Goal: Task Accomplishment & Management: Manage account settings

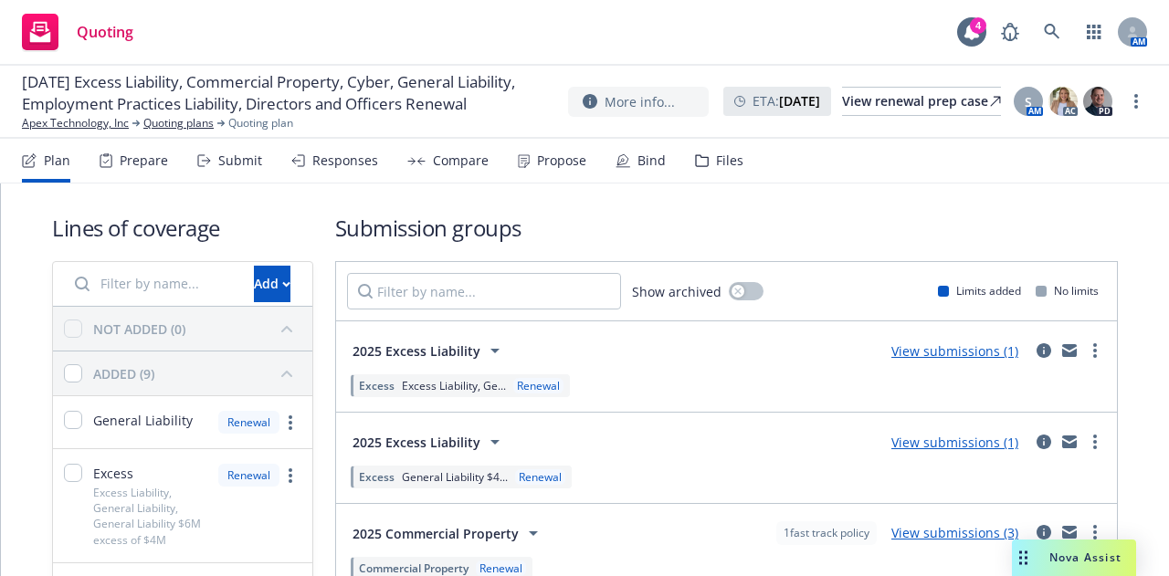
scroll to position [601, 0]
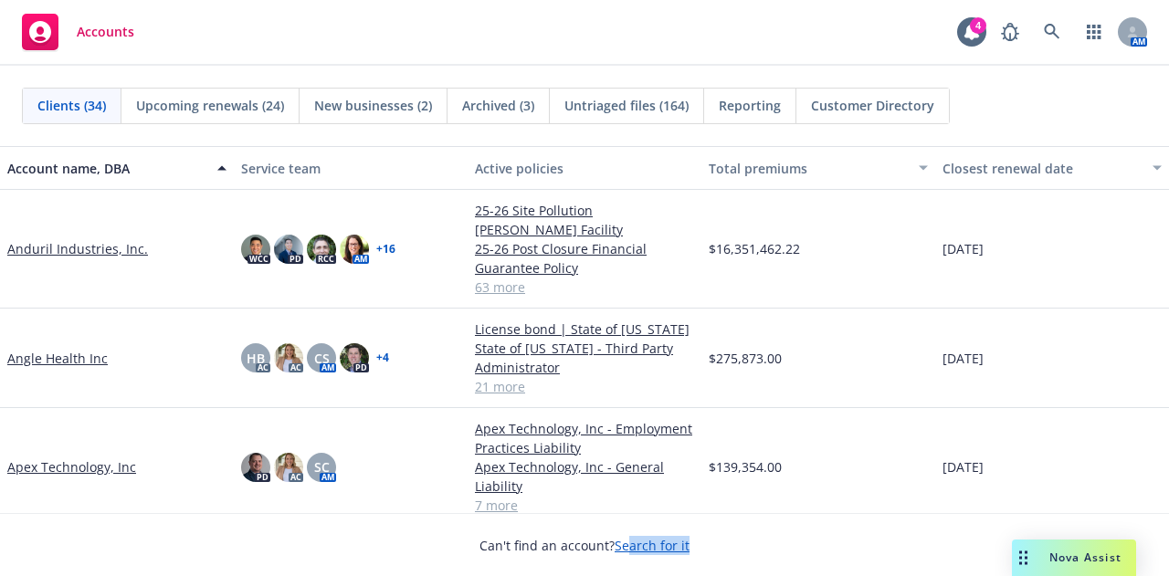
drag, startPoint x: 734, startPoint y: 525, endPoint x: 627, endPoint y: 597, distance: 128.9
click at [627, 575] on html "Accounts 4 AM Clients (34) Upcoming renewals (24) New businesses (2) Archived (…" at bounding box center [584, 288] width 1169 height 576
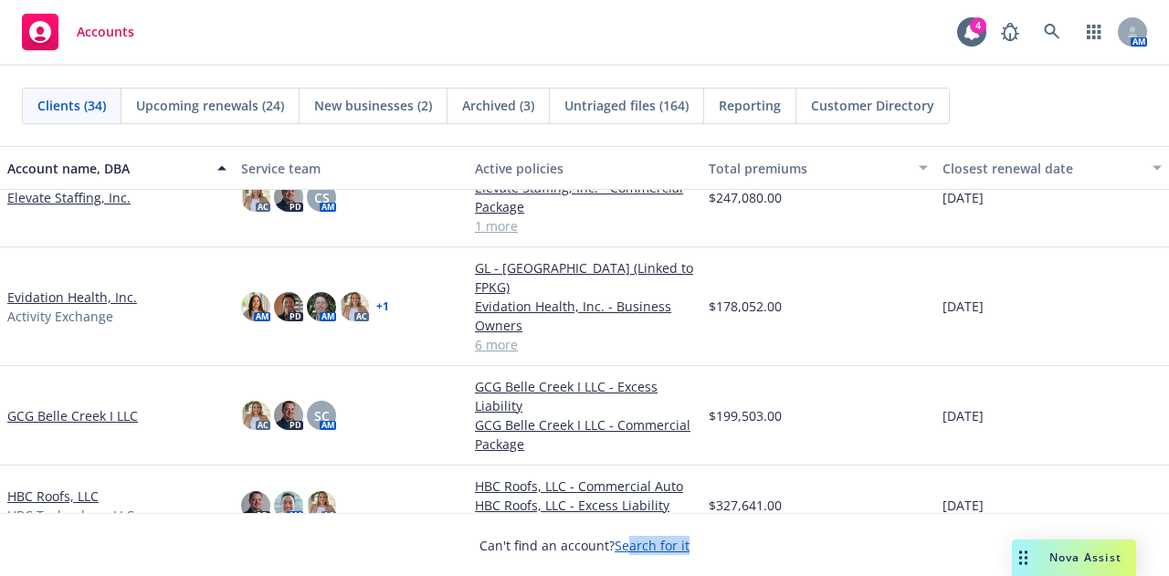
scroll to position [1017, 0]
click at [88, 407] on link "GCG Belle Creek I LLC" at bounding box center [72, 416] width 131 height 19
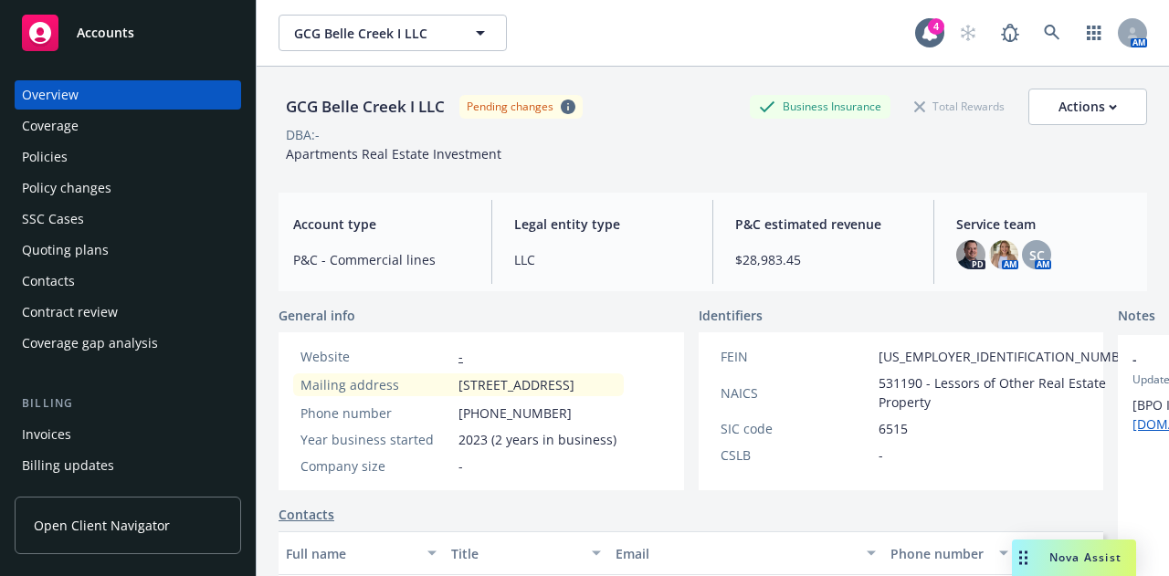
click at [95, 28] on span "Accounts" at bounding box center [106, 33] width 58 height 15
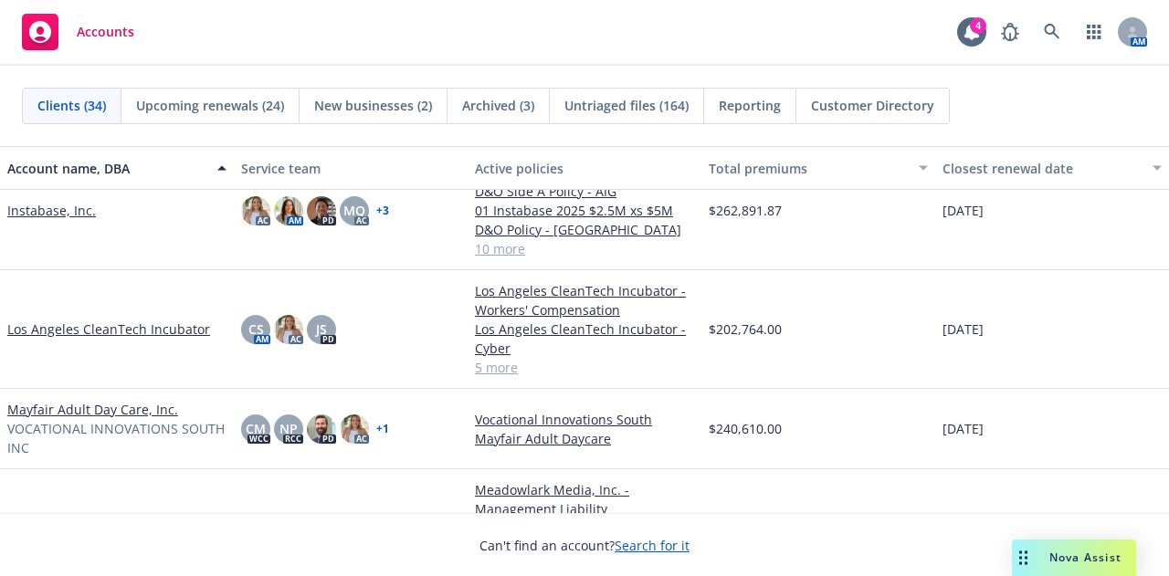
scroll to position [1285, 0]
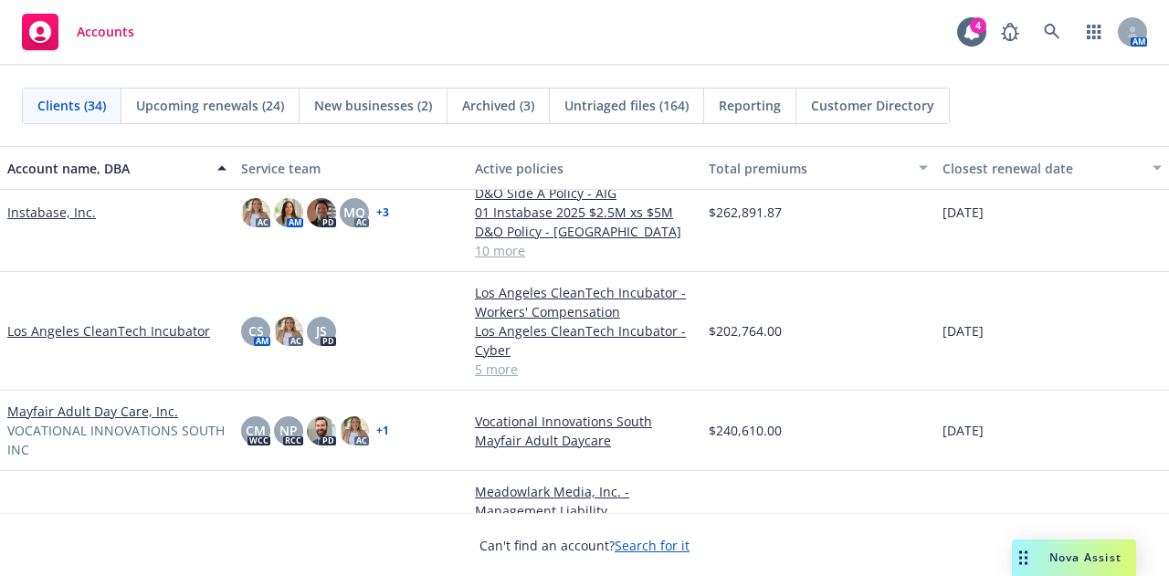
click at [121, 413] on link "Mayfair Adult Day Care, Inc." at bounding box center [92, 411] width 171 height 19
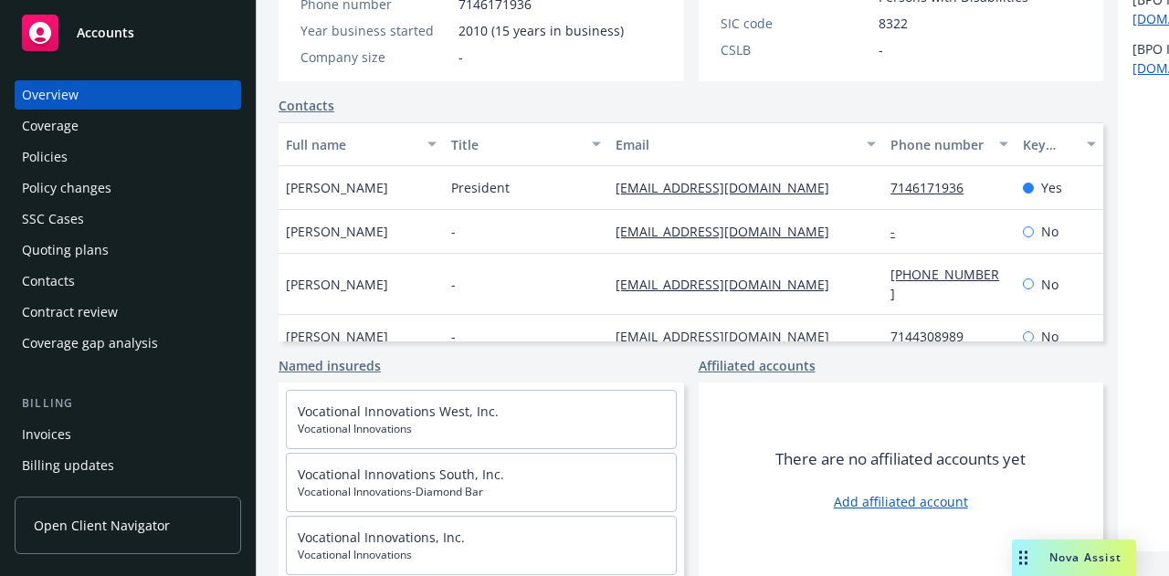
scroll to position [129, 0]
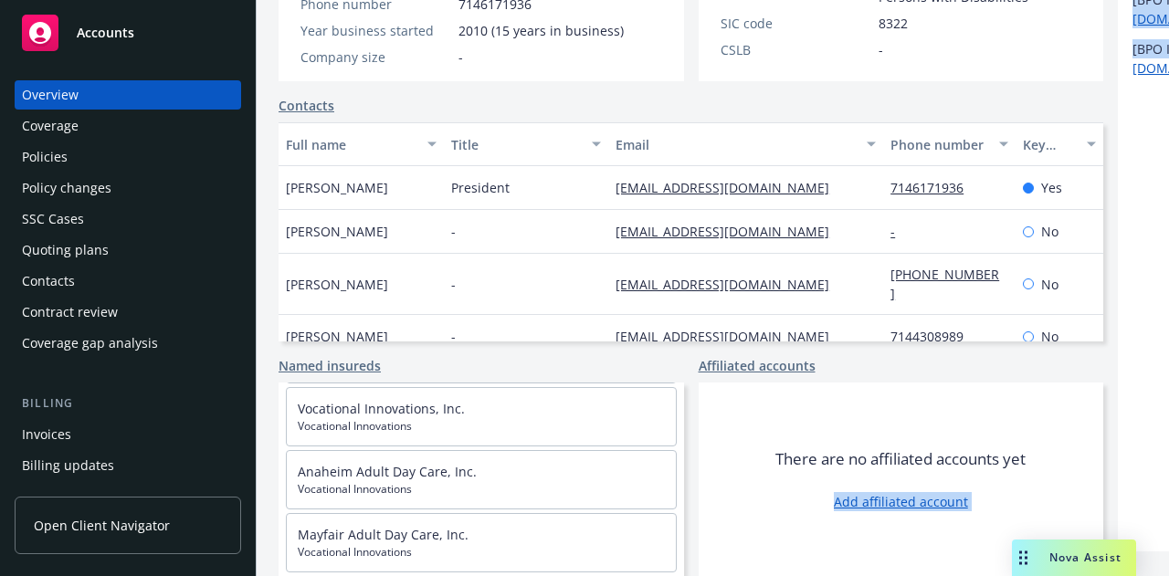
drag, startPoint x: 982, startPoint y: 382, endPoint x: 1086, endPoint y: 377, distance: 104.2
click at [1086, 377] on div "General info Website [URL][DOMAIN_NAME] Mailing address [STREET_ADDRESS] Phone …" at bounding box center [712, 238] width 868 height 676
click at [1044, 354] on div "General info Website [URL][DOMAIN_NAME] Mailing address [STREET_ADDRESS] Phone …" at bounding box center [712, 238] width 868 height 676
click at [164, 47] on div "Accounts" at bounding box center [128, 33] width 212 height 37
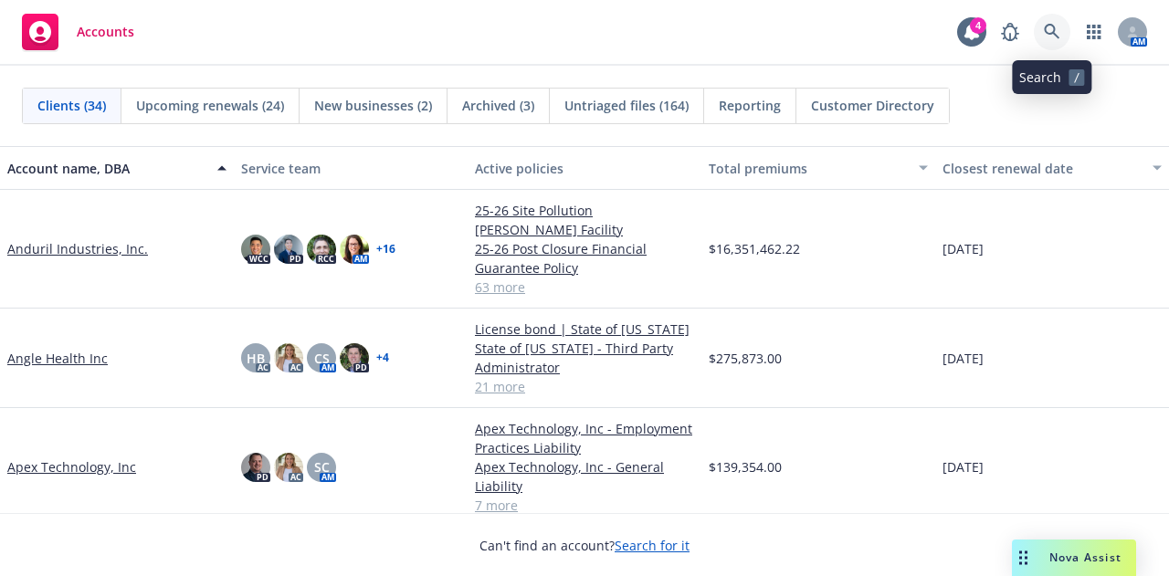
click at [1054, 33] on icon at bounding box center [1052, 32] width 16 height 16
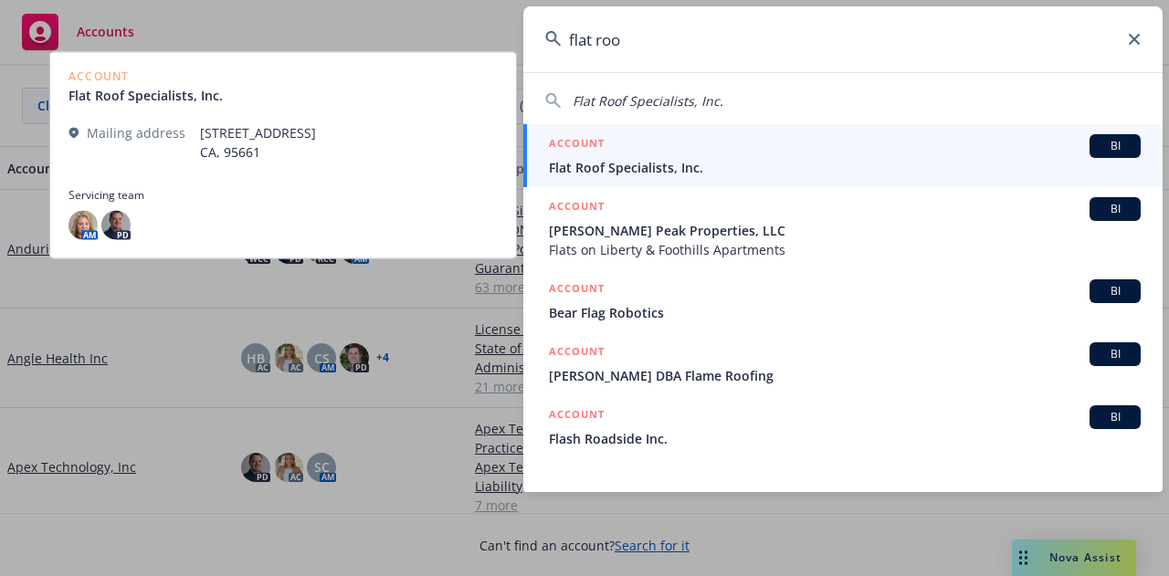
type input "flat roo"
click at [671, 170] on span "Flat Roof Specialists, Inc." at bounding box center [845, 167] width 592 height 19
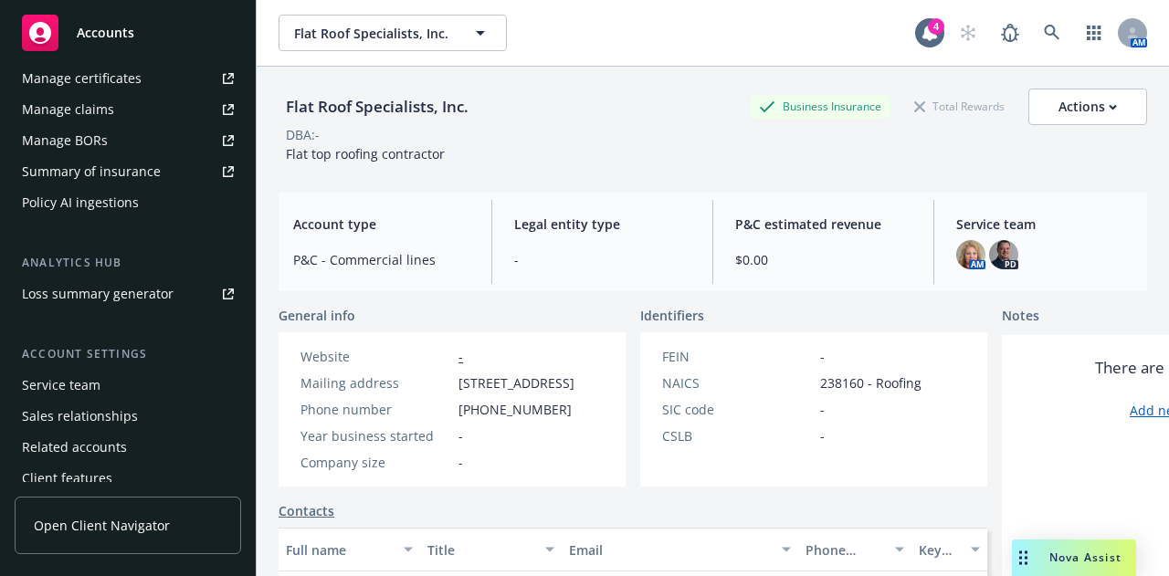
scroll to position [675, 0]
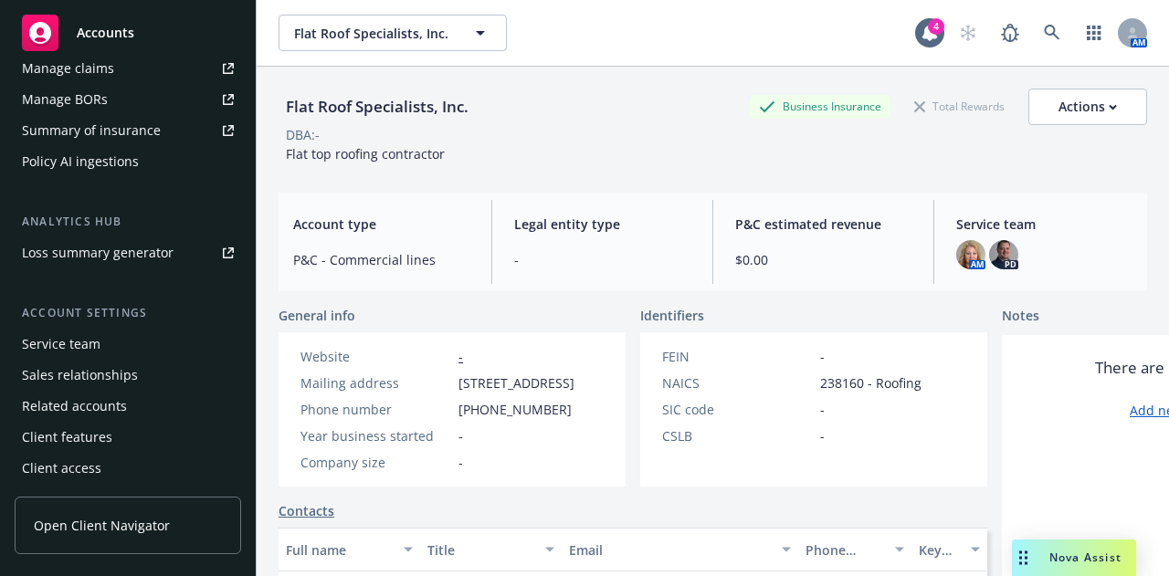
click at [142, 353] on div "Service team" at bounding box center [128, 344] width 212 height 29
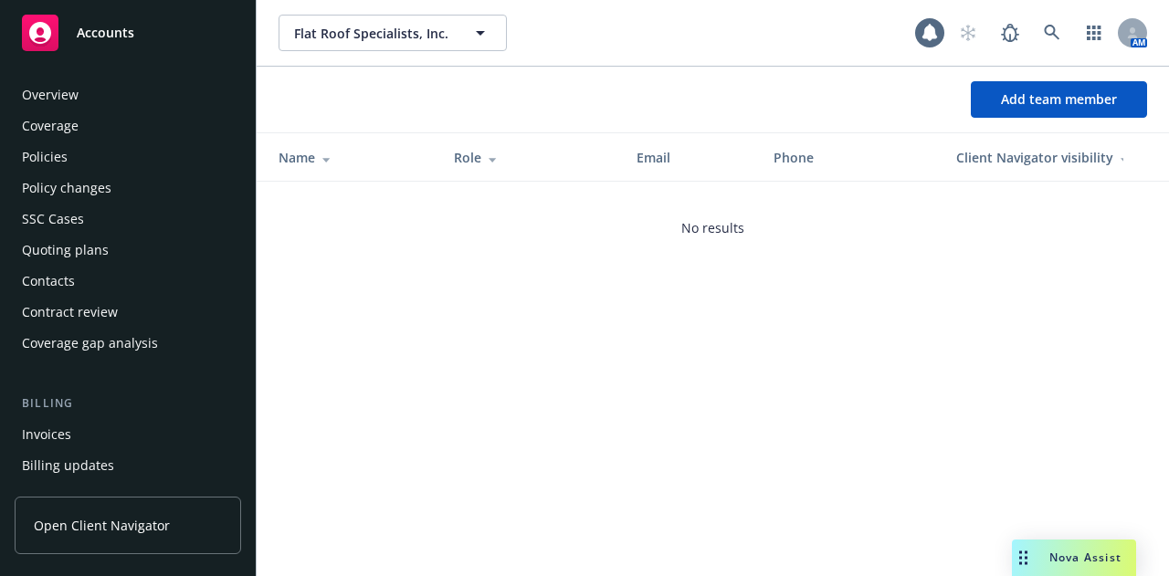
scroll to position [675, 0]
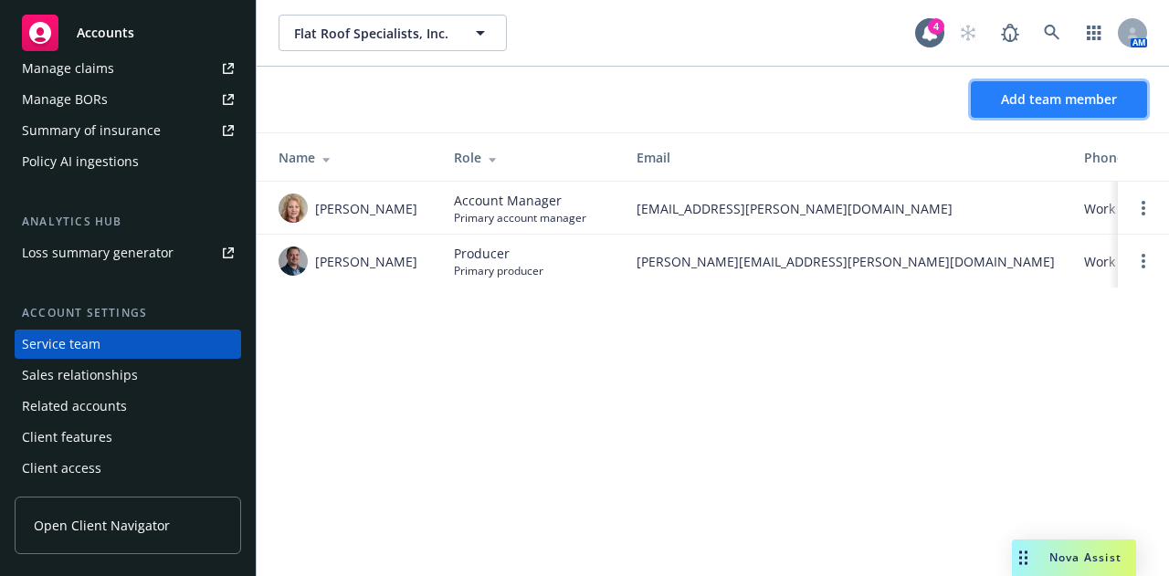
click at [1110, 99] on span "Add team member" at bounding box center [1059, 98] width 116 height 17
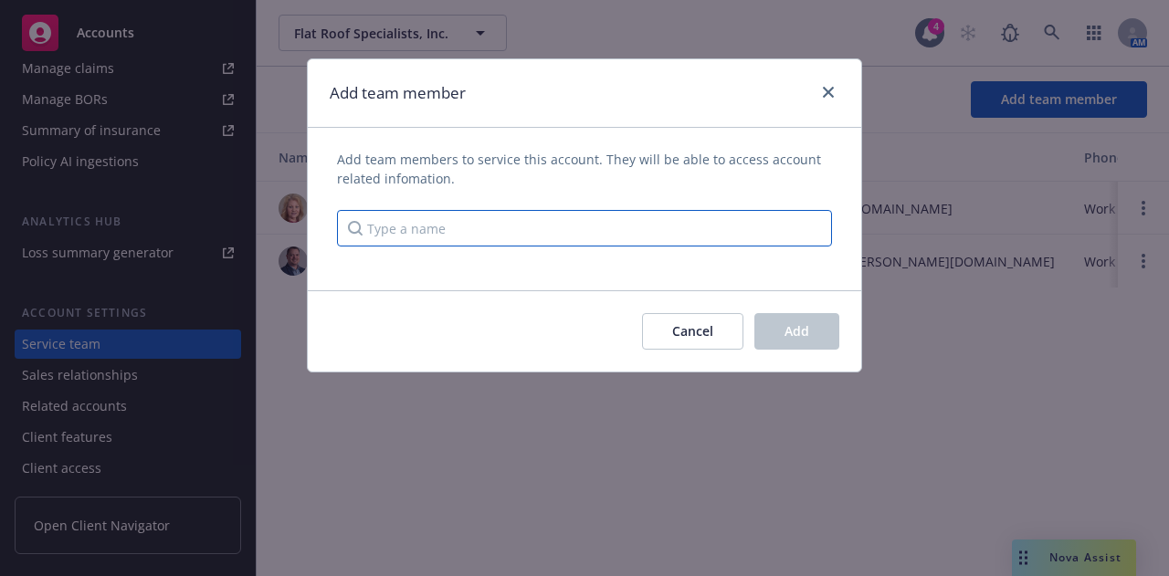
click at [400, 229] on input "Type a name" at bounding box center [584, 228] width 495 height 37
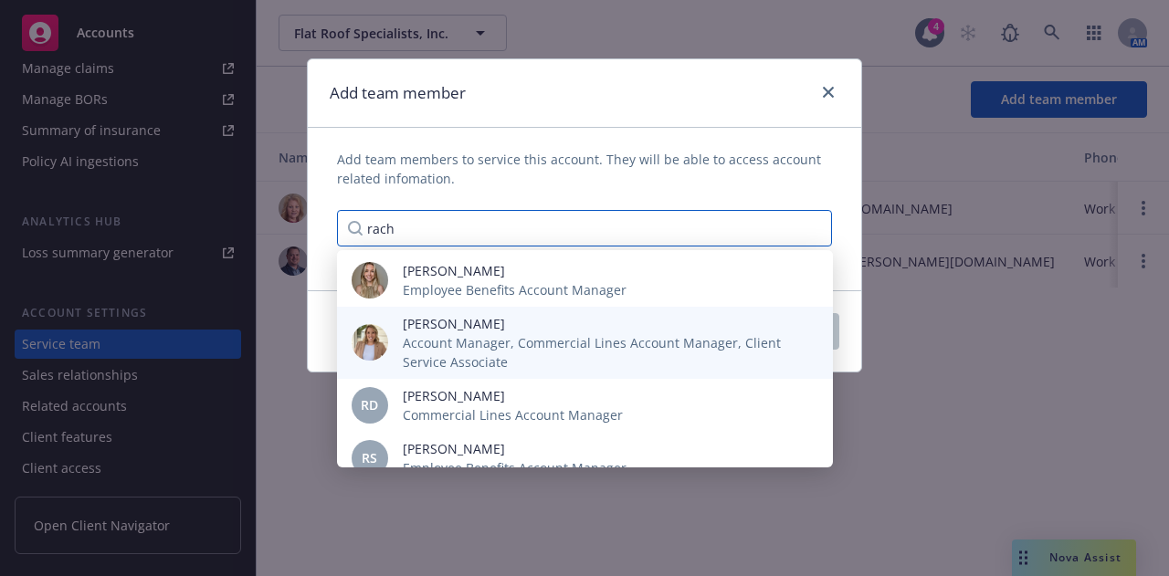
type input "rach"
click at [439, 330] on span "Rachel Bledsoe" at bounding box center [603, 323] width 401 height 19
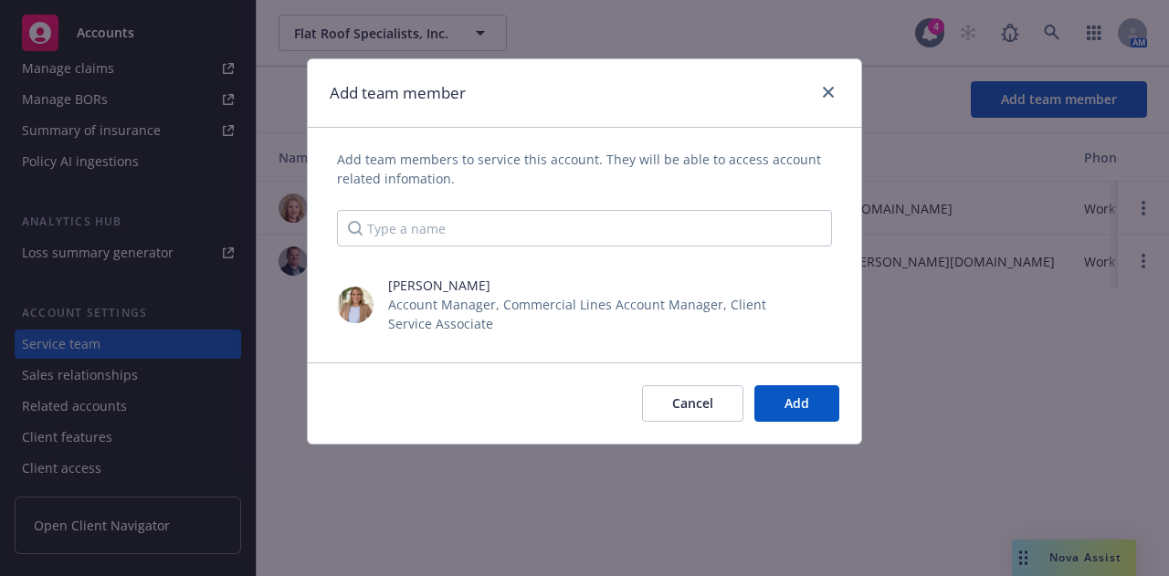
drag, startPoint x: 886, startPoint y: 392, endPoint x: 873, endPoint y: 392, distance: 12.8
click at [873, 392] on div "Add team member Add team members to service this account. They will be able to …" at bounding box center [584, 288] width 1169 height 576
click at [813, 401] on button "Add" at bounding box center [796, 403] width 85 height 37
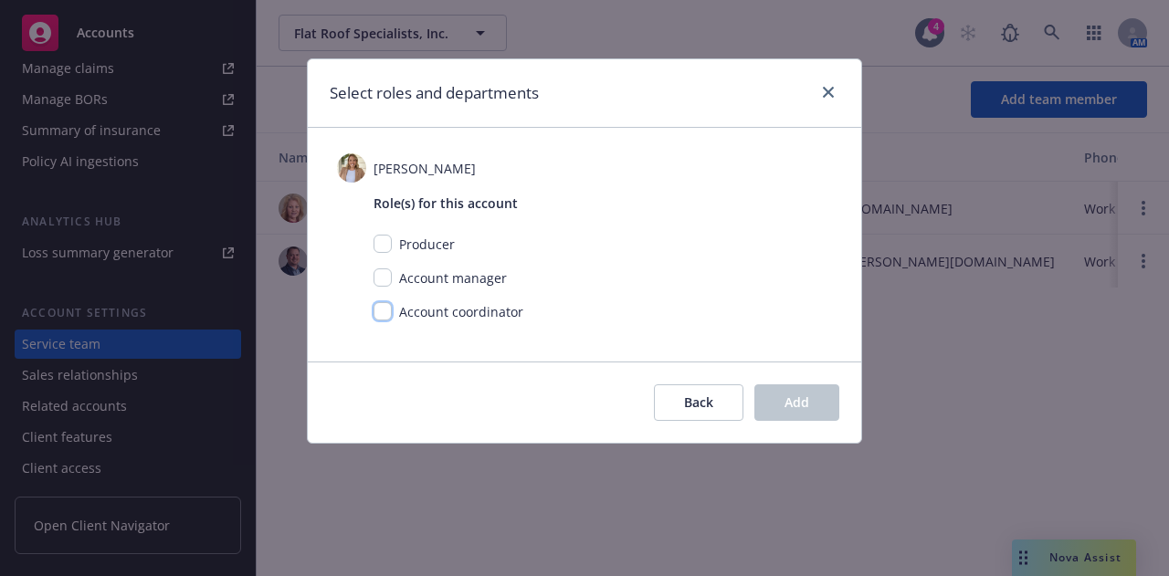
click at [382, 319] on input "checkbox" at bounding box center [382, 311] width 18 height 18
checkbox input "true"
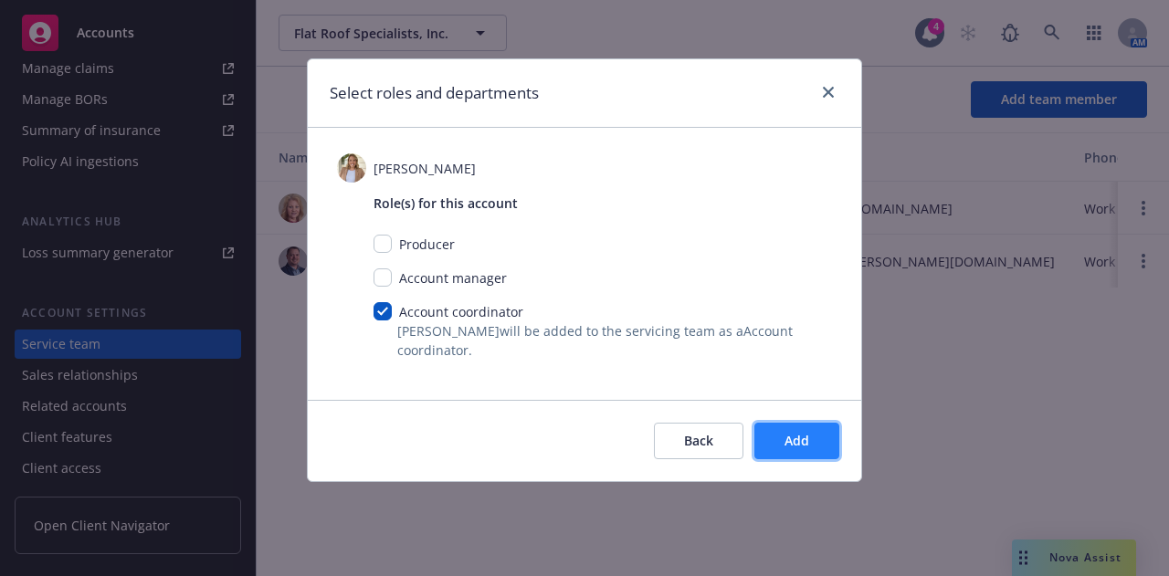
click at [775, 441] on button "Add" at bounding box center [796, 441] width 85 height 37
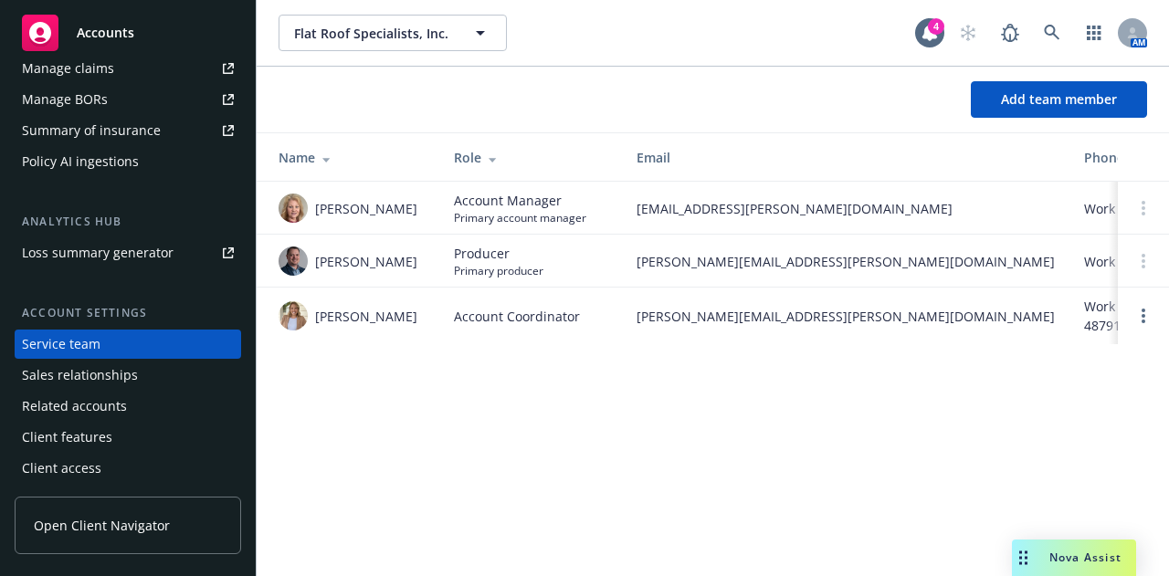
click at [137, 19] on div "Accounts" at bounding box center [128, 33] width 212 height 37
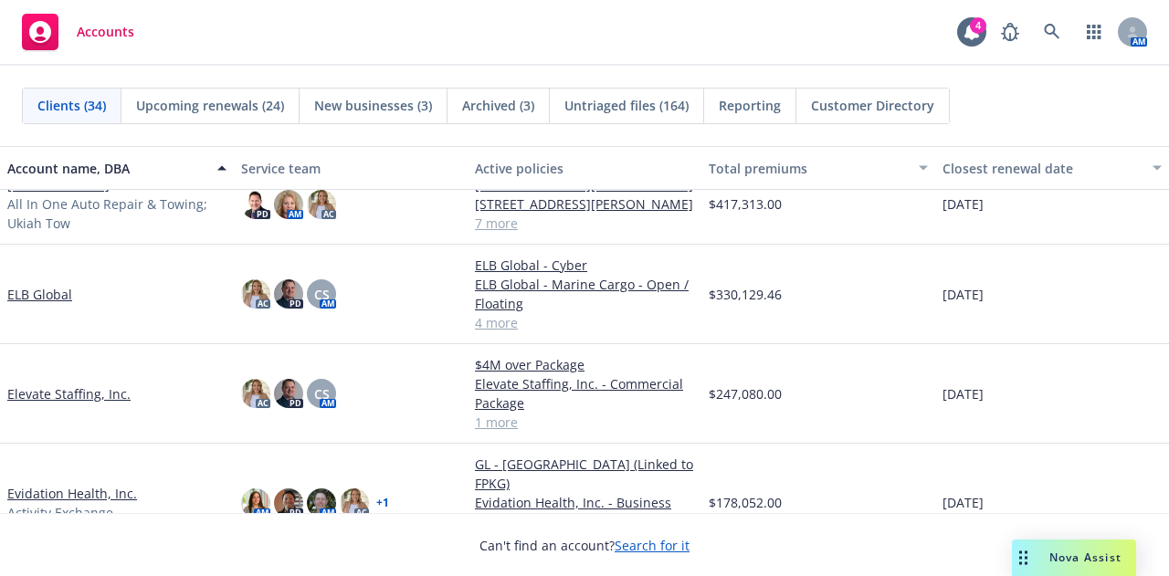
scroll to position [788, 0]
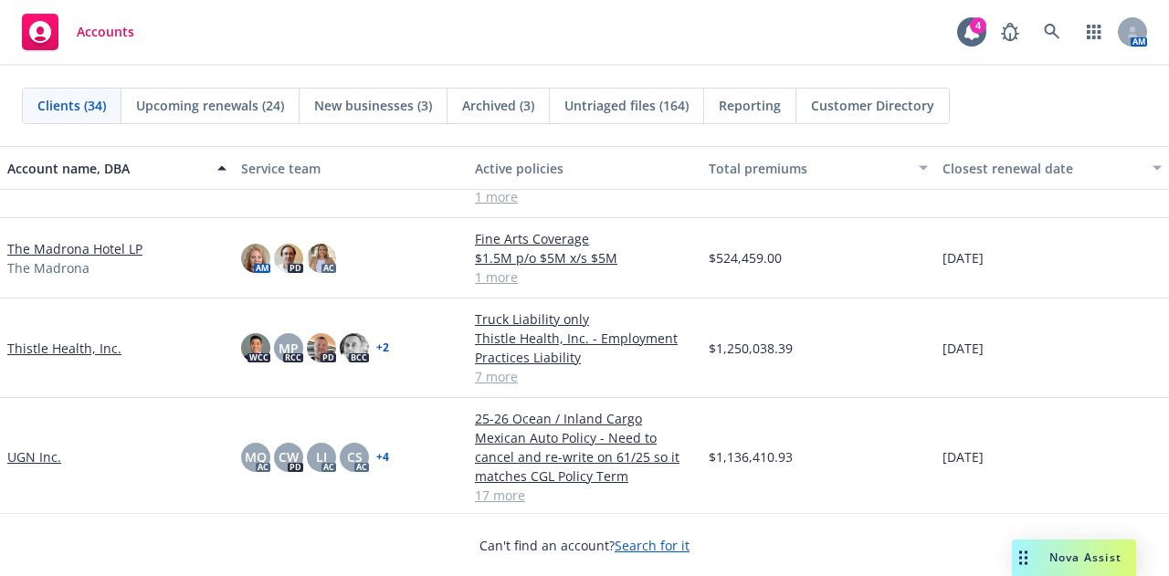
scroll to position [2249, 0]
click at [401, 92] on div "New businesses (3)" at bounding box center [373, 106] width 148 height 35
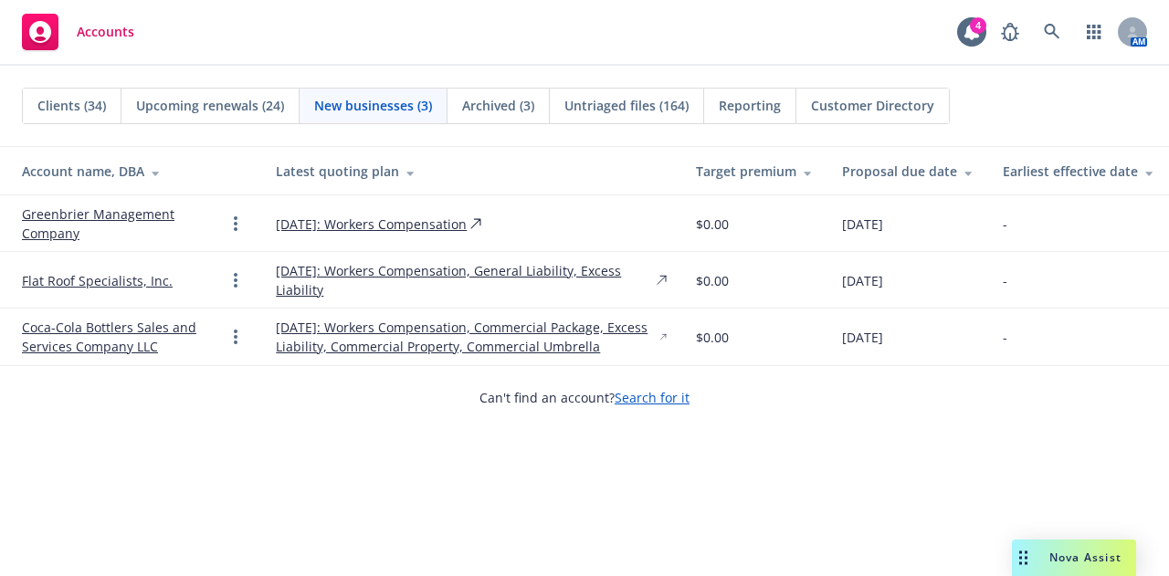
click at [124, 285] on link "Flat Roof Specialists, Inc." at bounding box center [97, 280] width 151 height 19
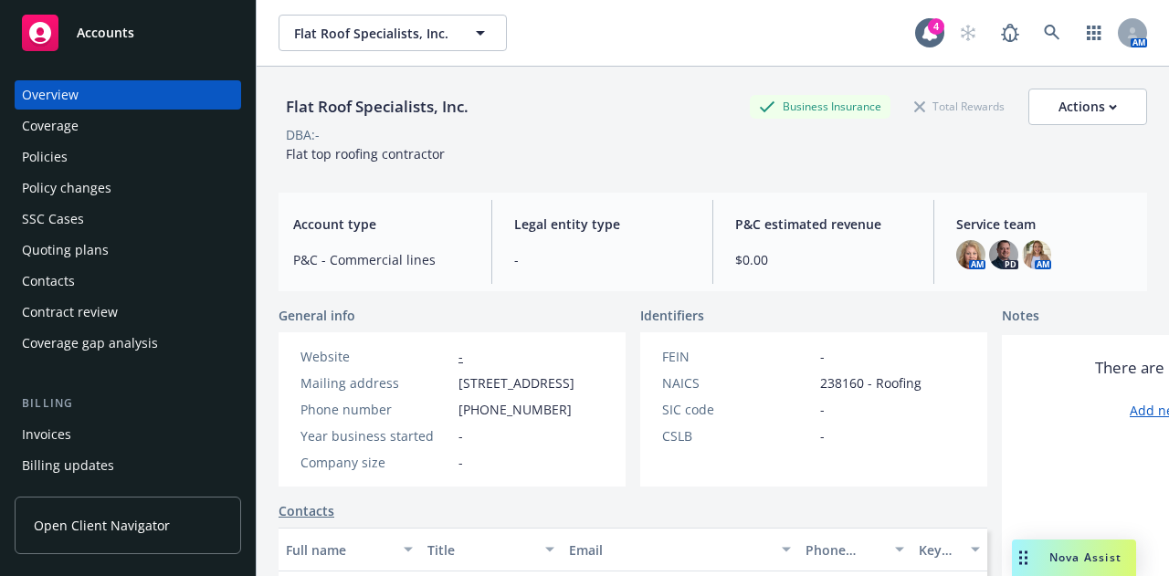
click at [102, 29] on span "Accounts" at bounding box center [106, 33] width 58 height 15
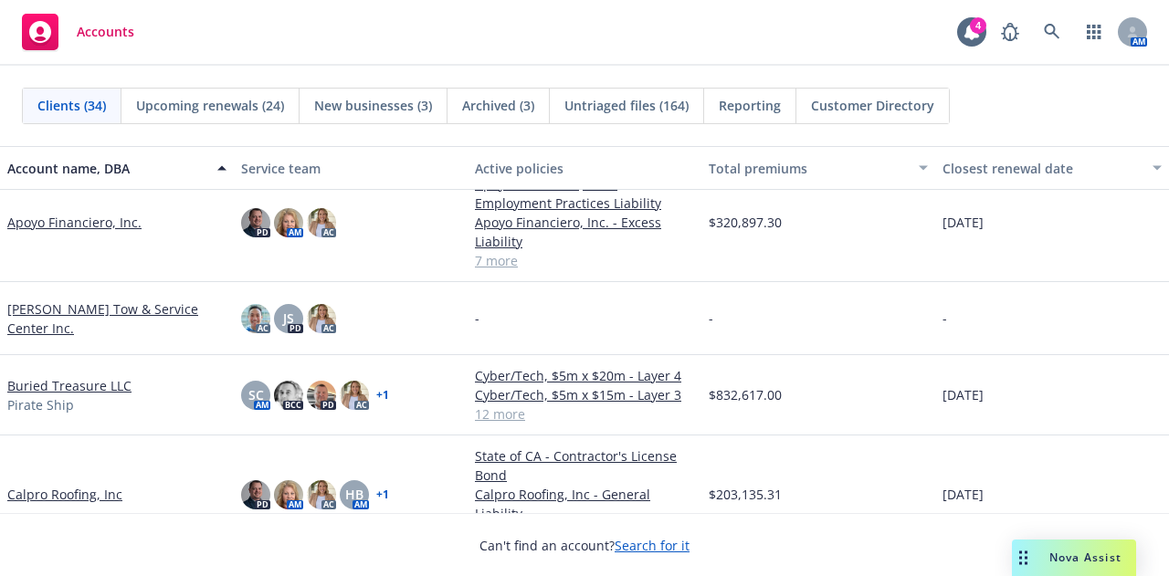
scroll to position [292, 0]
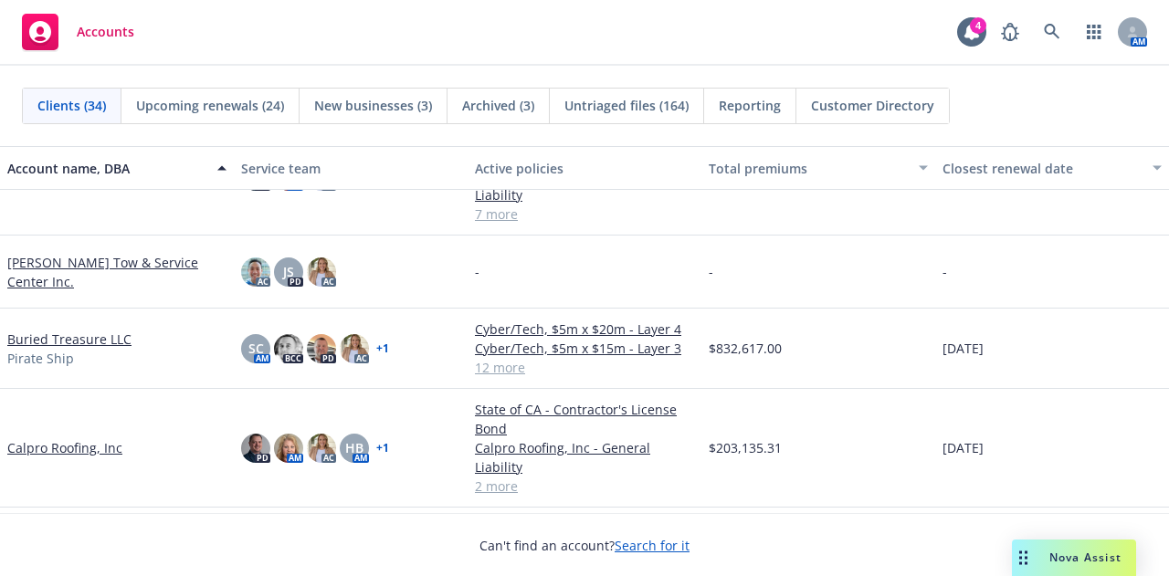
click at [93, 272] on link "[PERSON_NAME] Tow & Service Center Inc." at bounding box center [116, 272] width 219 height 38
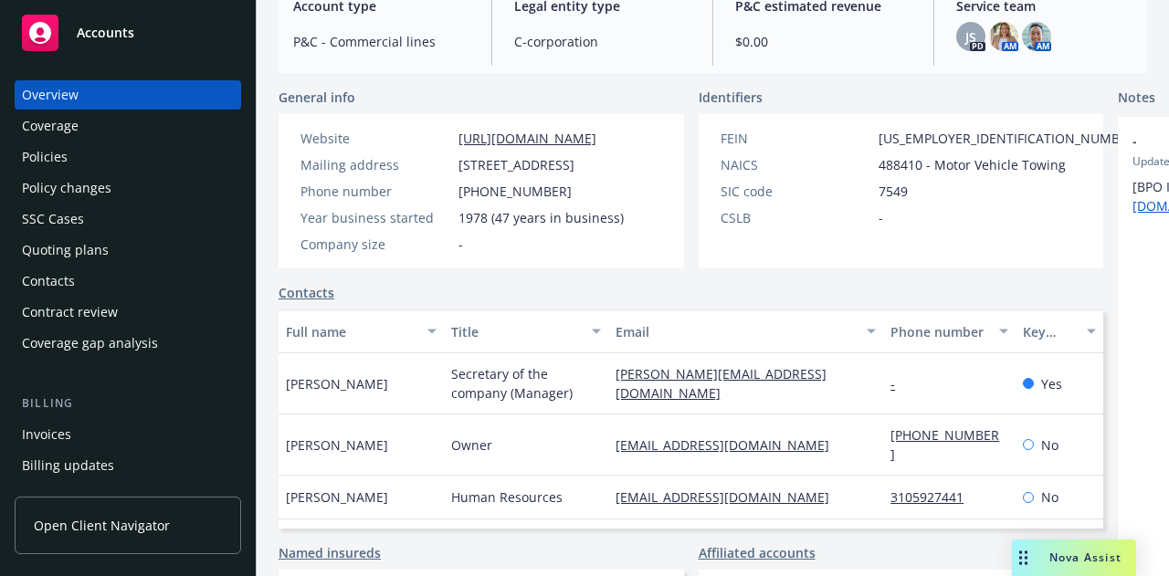
scroll to position [220, 0]
click at [118, 254] on div "Quoting plans" at bounding box center [128, 250] width 212 height 29
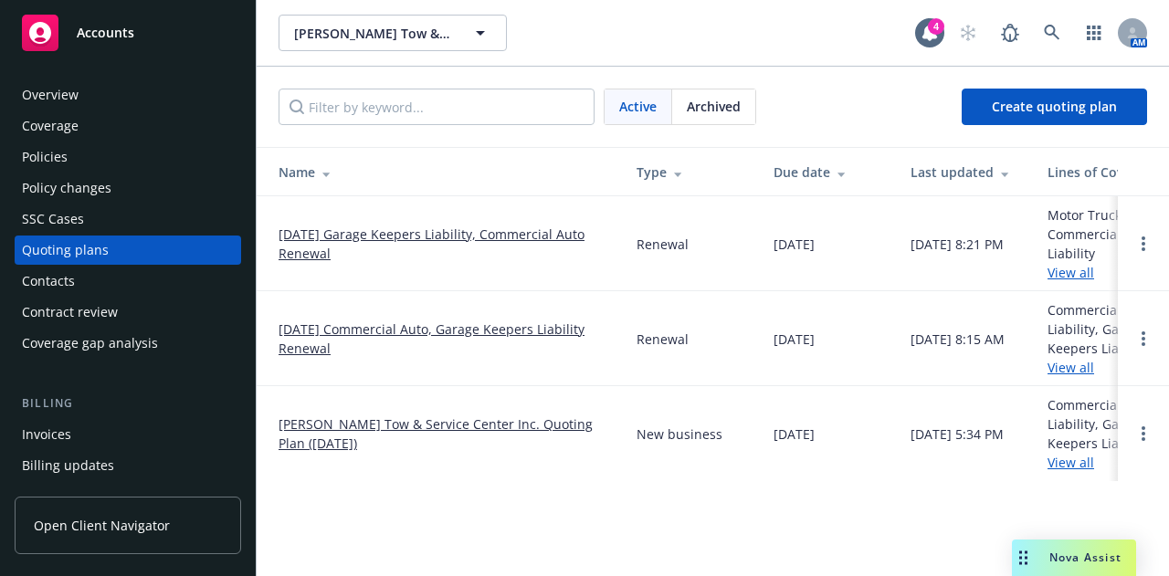
click at [452, 233] on link "09/01/25 Garage Keepers Liability, Commercial Auto Renewal" at bounding box center [442, 244] width 329 height 38
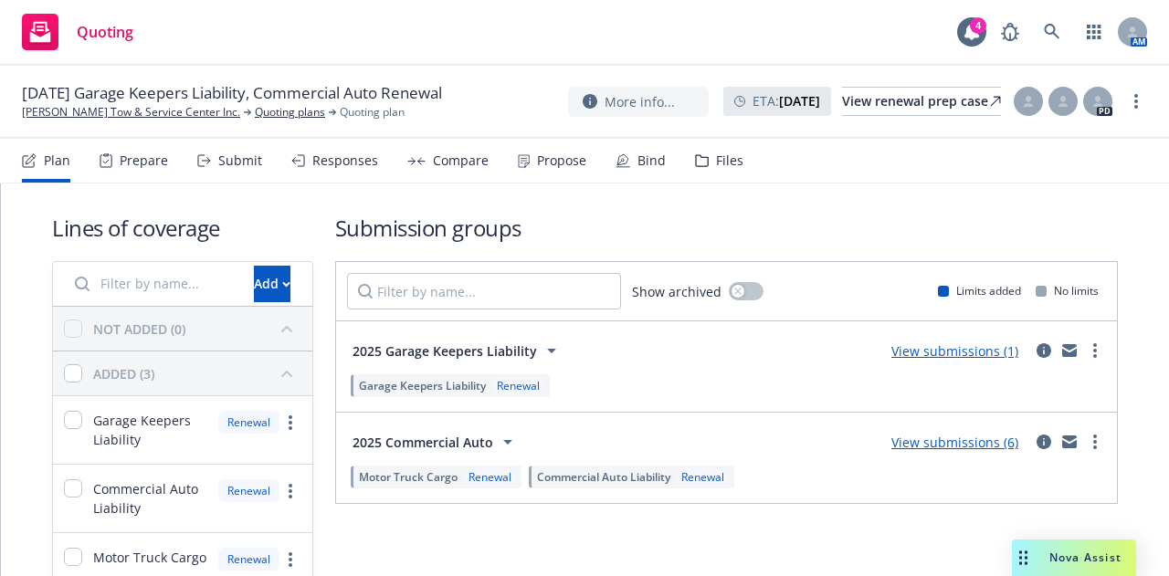
click at [651, 162] on div "Bind" at bounding box center [651, 160] width 28 height 15
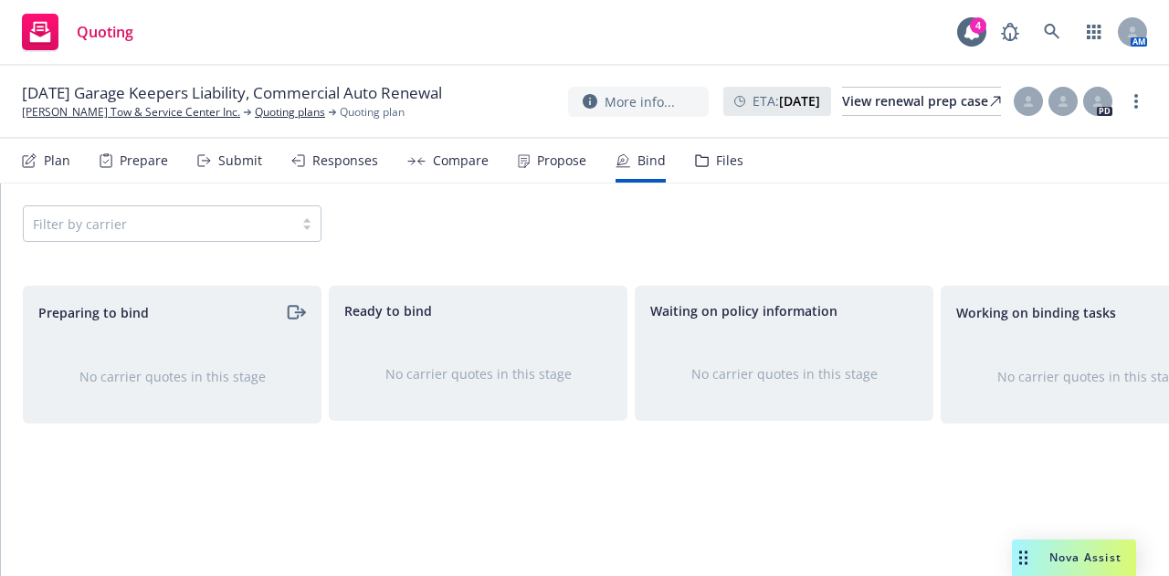
click at [697, 406] on div "No carrier quotes in this stage" at bounding box center [783, 374] width 297 height 78
click at [241, 161] on div "Submit" at bounding box center [240, 160] width 44 height 15
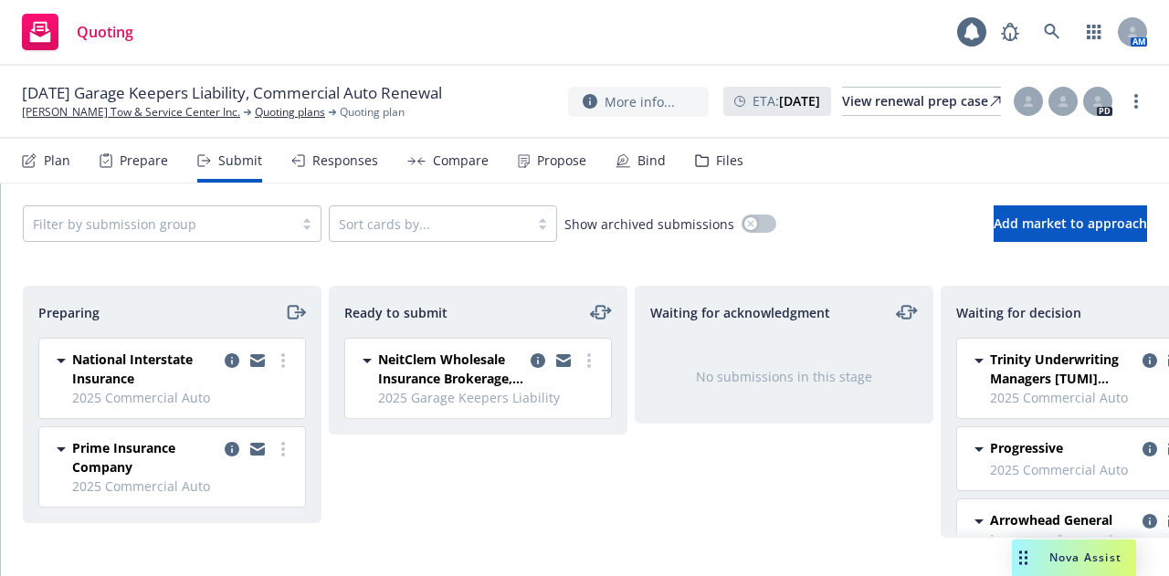
scroll to position [0, 398]
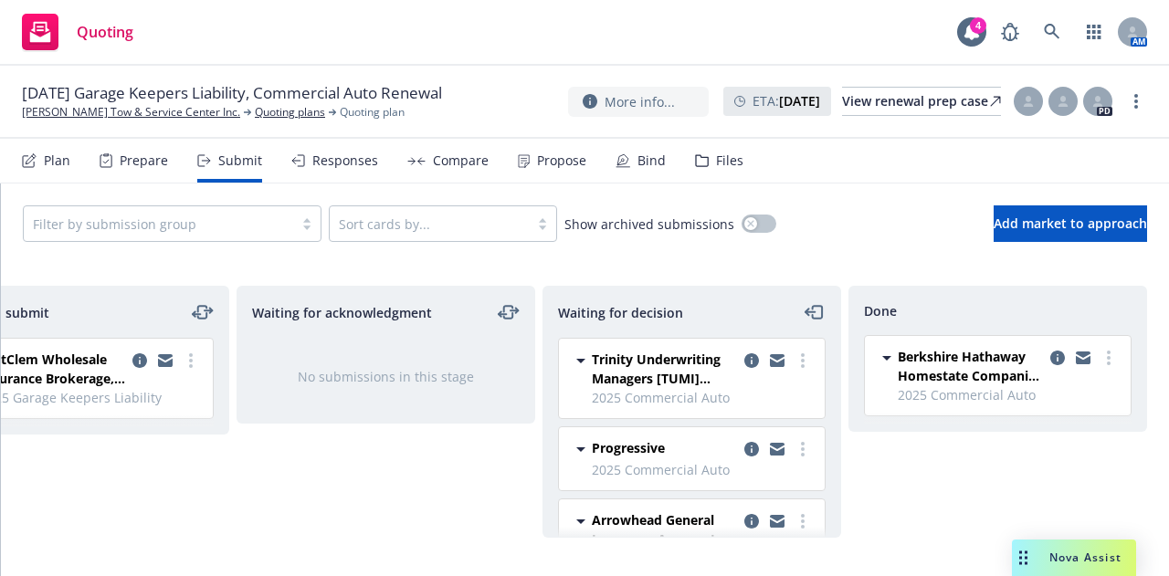
click at [707, 154] on div "Files" at bounding box center [719, 161] width 48 height 44
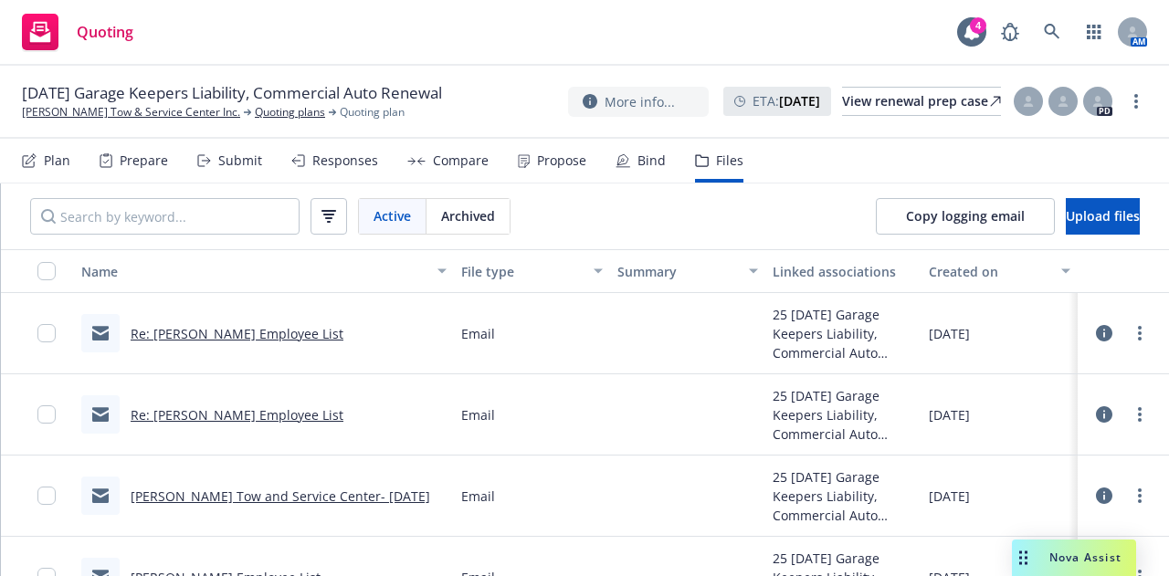
click at [198, 335] on link "Re: Bitetto's Employee List" at bounding box center [237, 333] width 213 height 17
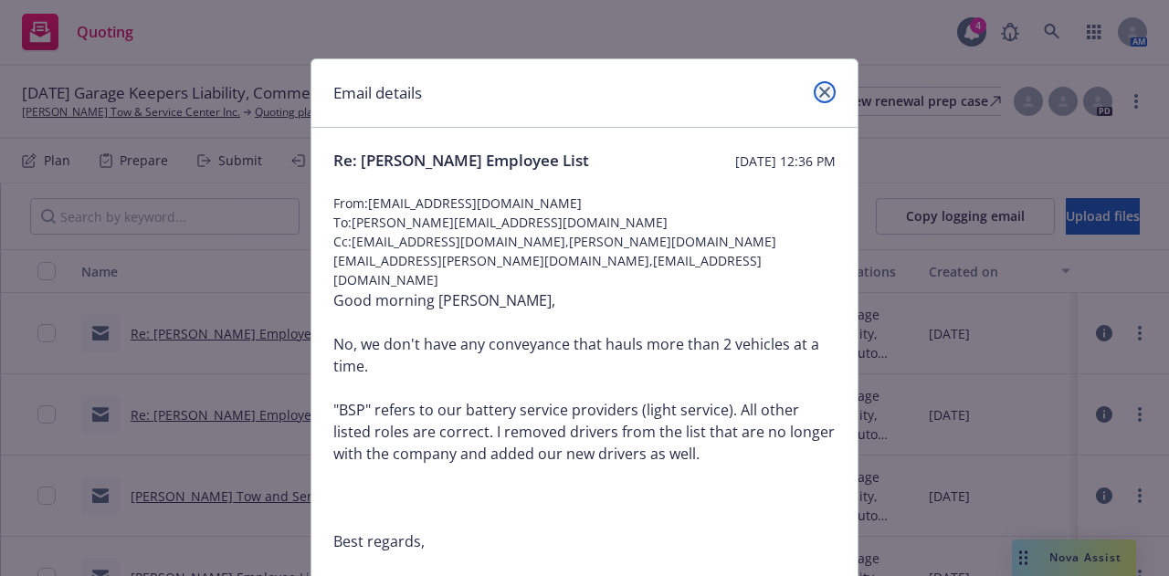
click at [813, 89] on link "close" at bounding box center [824, 92] width 22 height 22
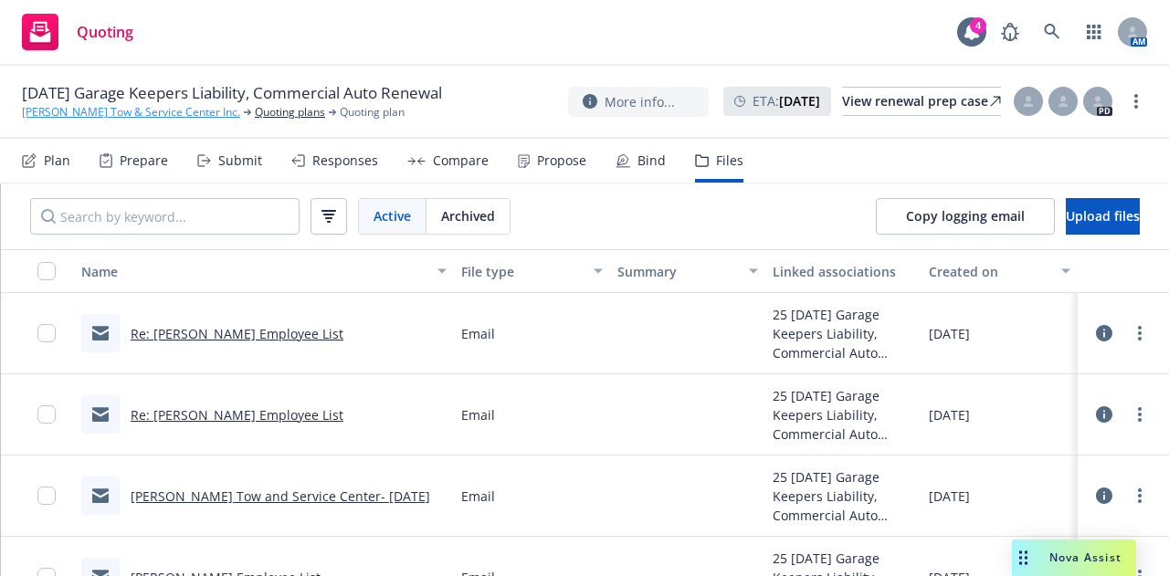
click at [147, 121] on link "[PERSON_NAME] Tow & Service Center Inc." at bounding box center [131, 112] width 218 height 16
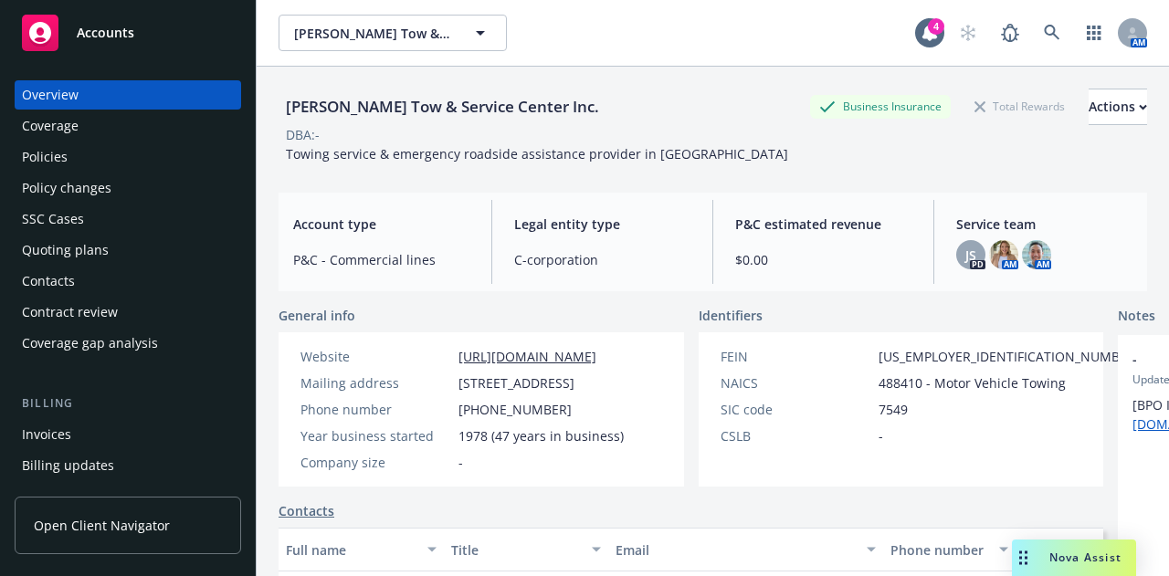
click at [152, 146] on div "Policies" at bounding box center [128, 156] width 212 height 29
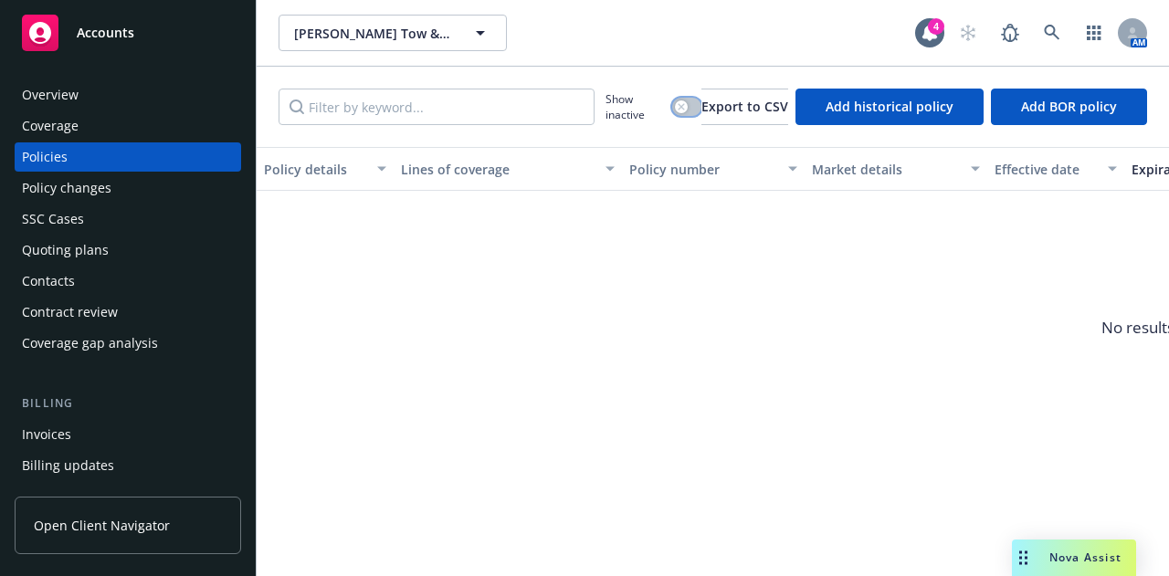
click at [675, 109] on div "button" at bounding box center [681, 106] width 13 height 13
